Goal: Information Seeking & Learning: Learn about a topic

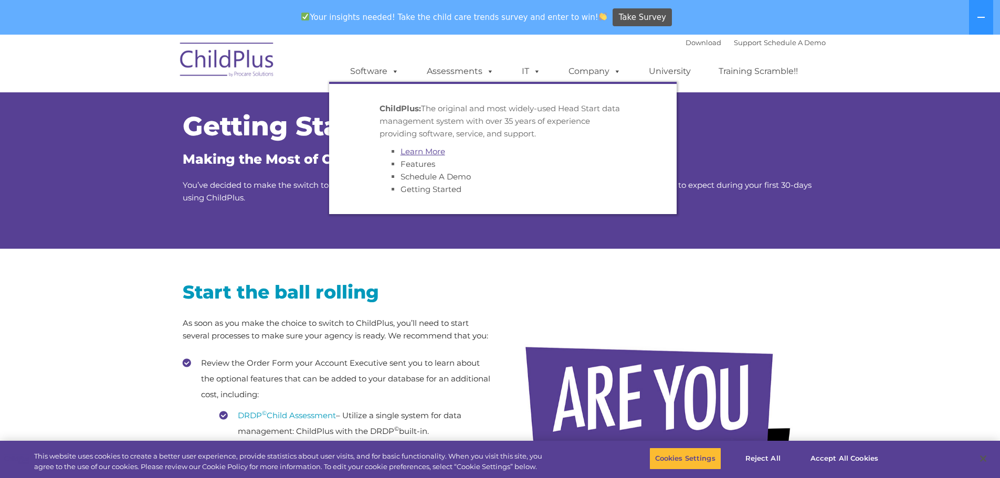
click at [418, 150] on link "Learn More" at bounding box center [423, 151] width 45 height 10
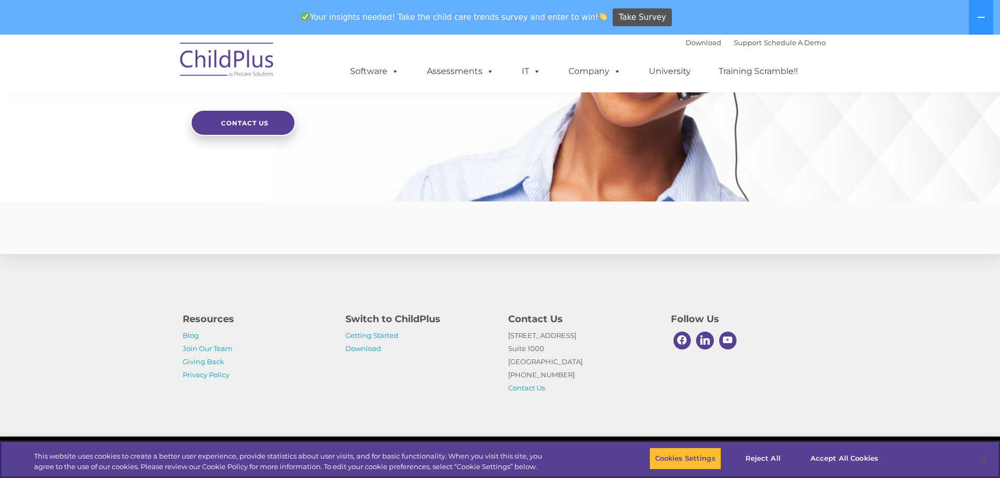
scroll to position [2513, 0]
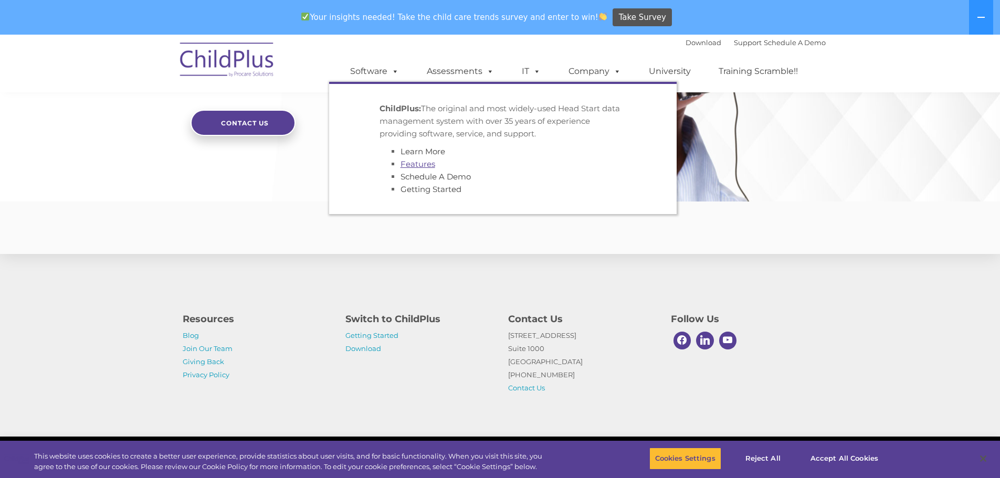
click at [414, 163] on link "Features" at bounding box center [418, 164] width 35 height 10
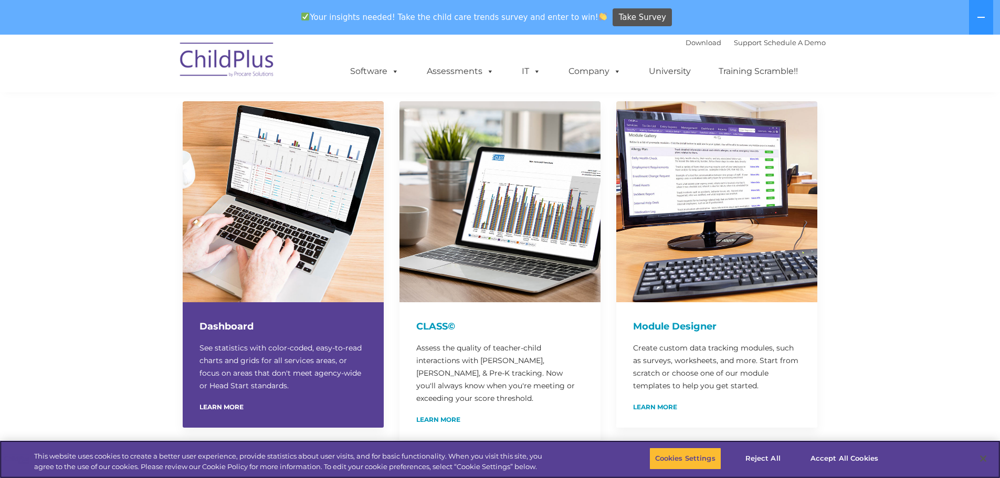
scroll to position [105, 0]
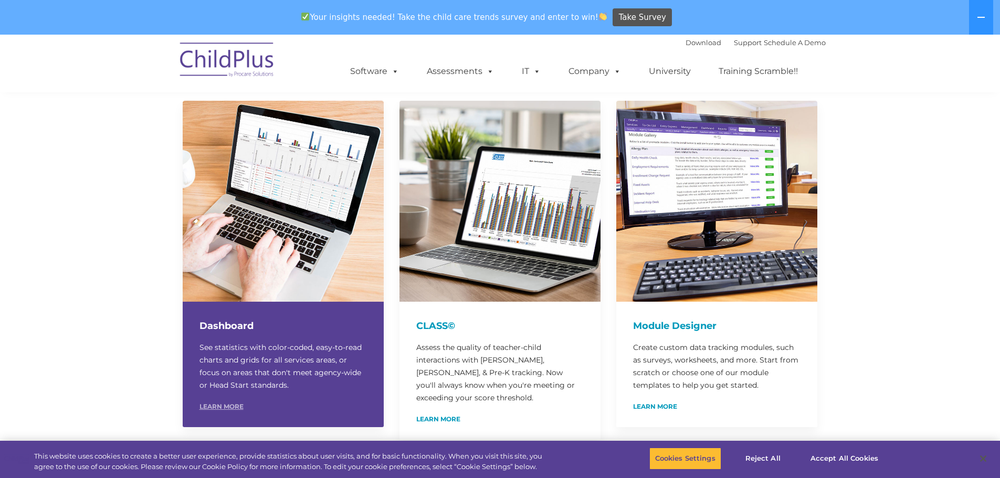
click at [237, 405] on link "Learn More" at bounding box center [222, 407] width 44 height 6
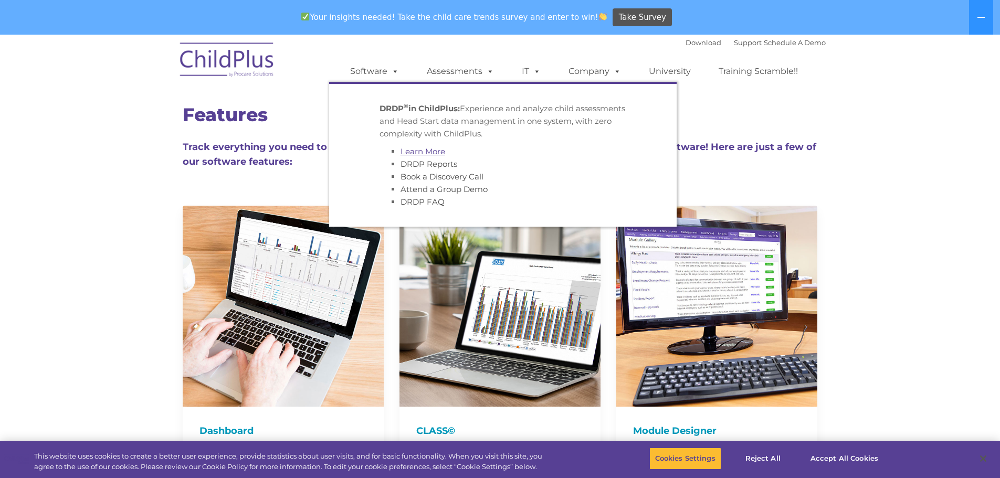
click at [437, 150] on link "Learn More" at bounding box center [423, 151] width 45 height 10
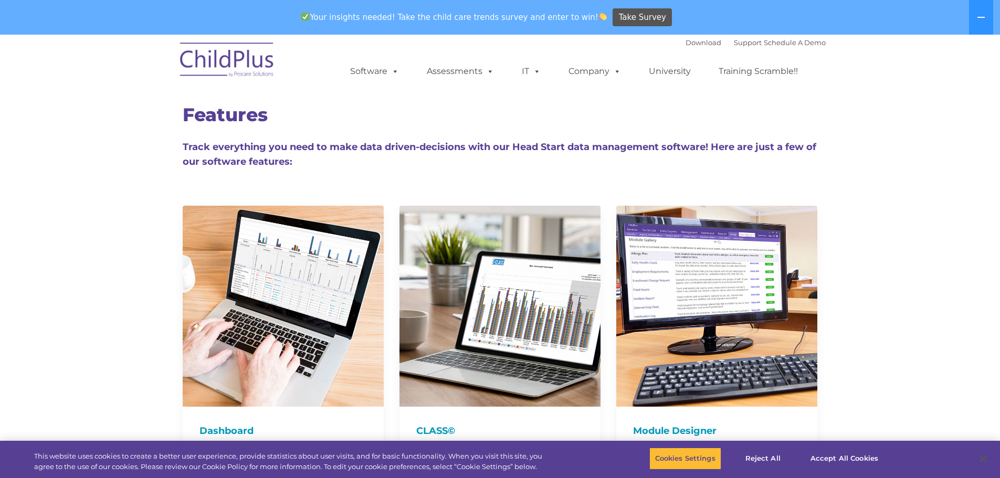
scroll to position [105, 0]
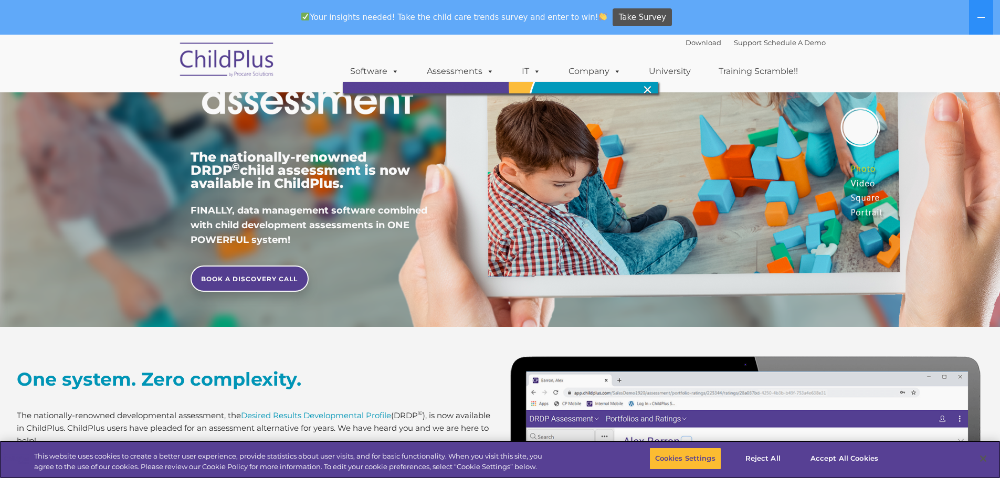
scroll to position [158, 0]
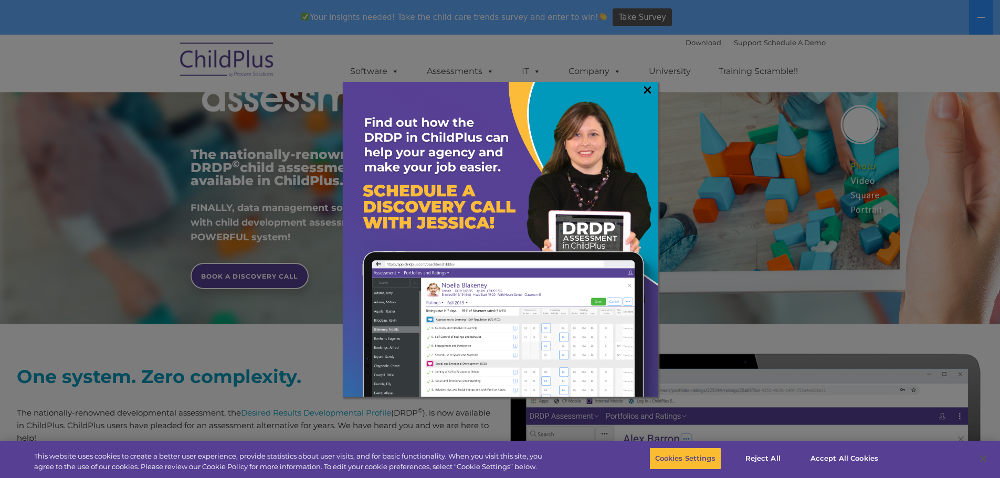
click at [648, 89] on link "×" at bounding box center [648, 90] width 12 height 11
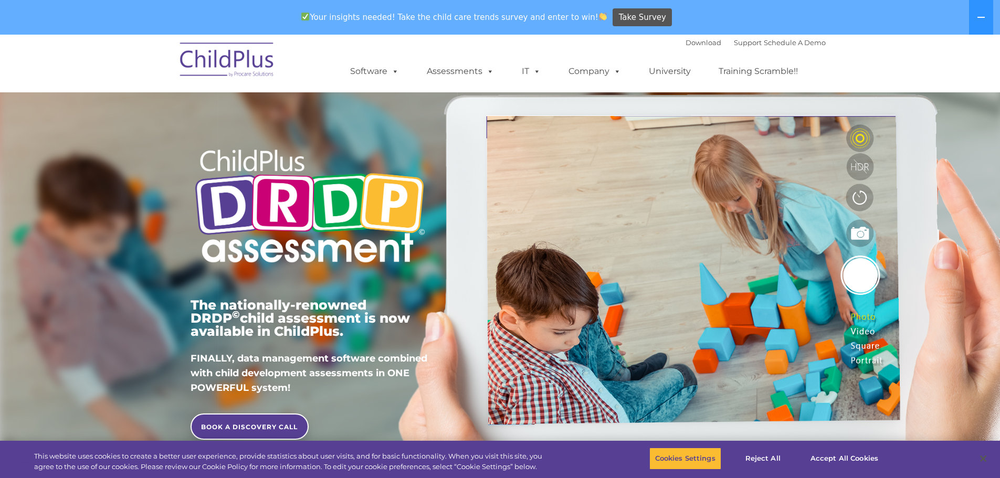
scroll to position [0, 0]
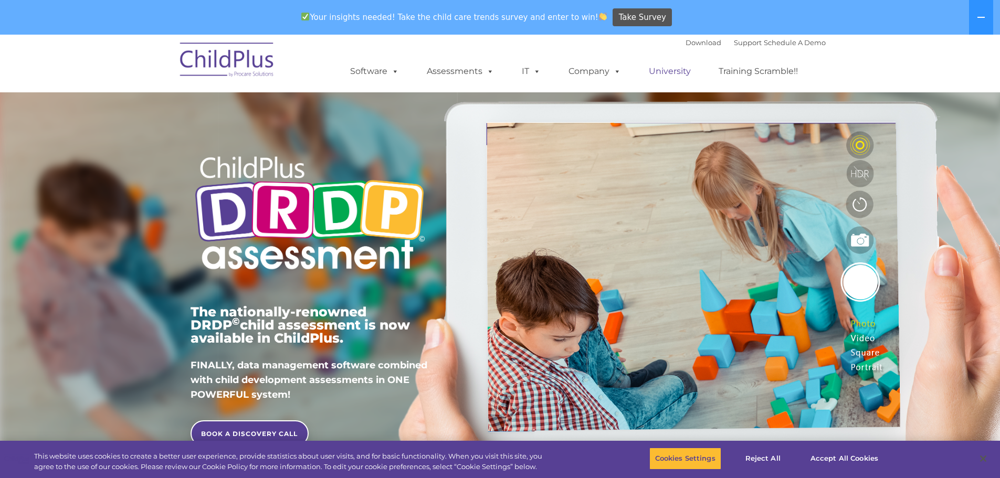
click at [672, 69] on link "University" at bounding box center [669, 71] width 63 height 21
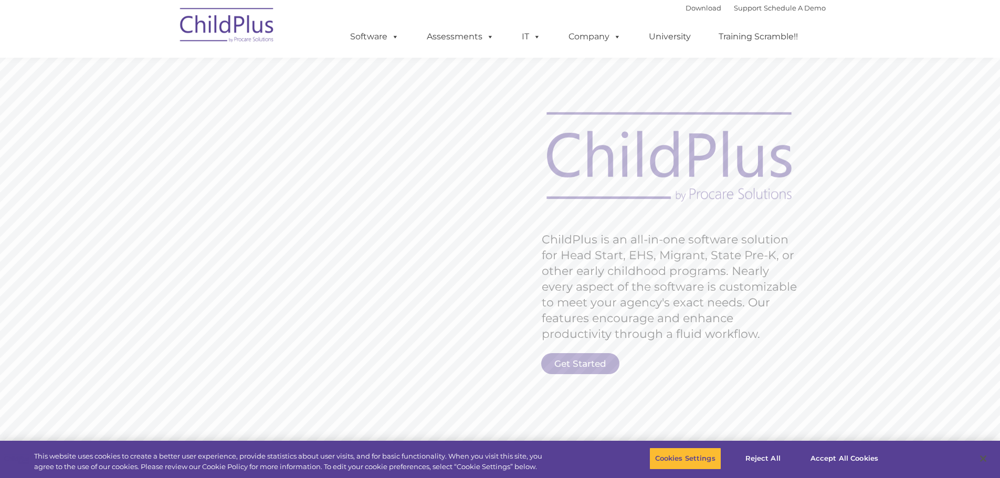
scroll to position [2478, 0]
